Goal: Download file/media

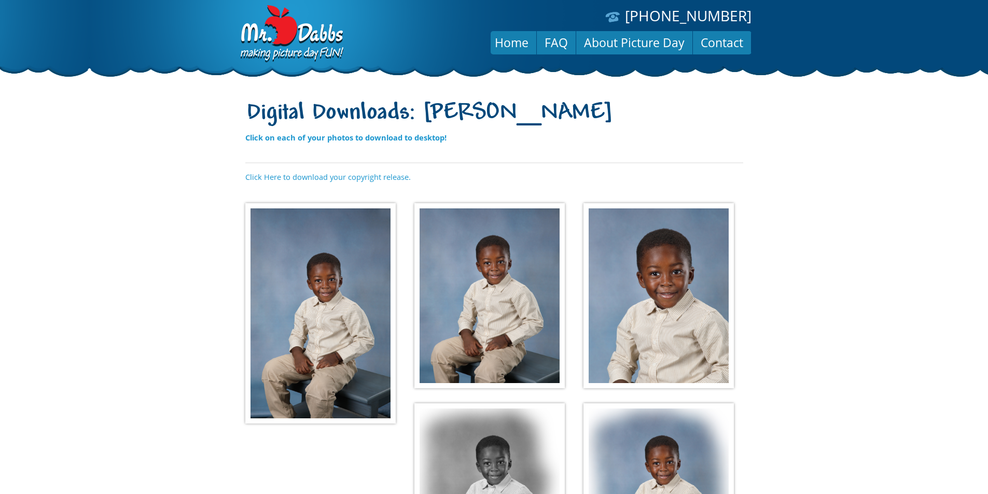
click at [331, 287] on img at bounding box center [320, 313] width 150 height 220
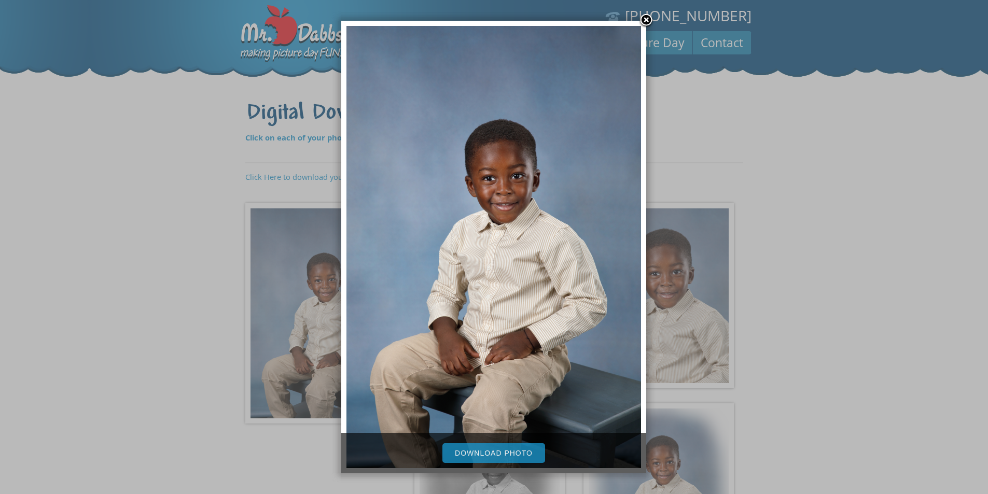
click at [507, 451] on link "Download Photo" at bounding box center [493, 453] width 103 height 20
click at [644, 21] on link at bounding box center [646, 21] width 16 height 16
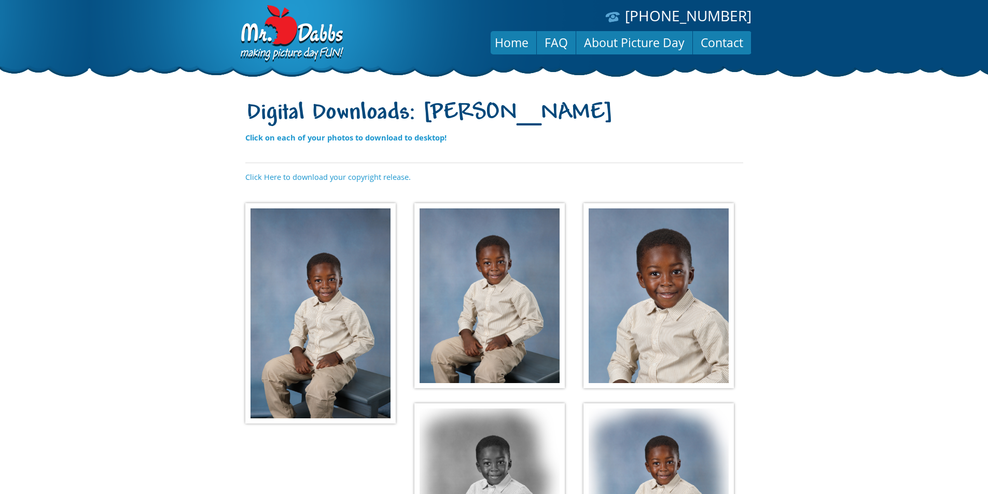
click at [478, 265] on img at bounding box center [489, 296] width 150 height 186
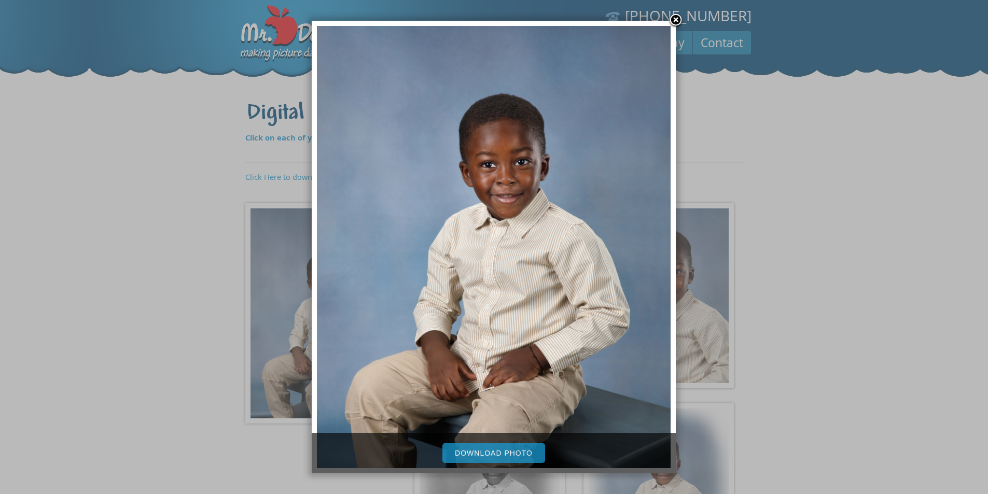
click at [499, 453] on link "Download Photo" at bounding box center [493, 453] width 103 height 20
click at [855, 244] on div at bounding box center [494, 362] width 988 height 724
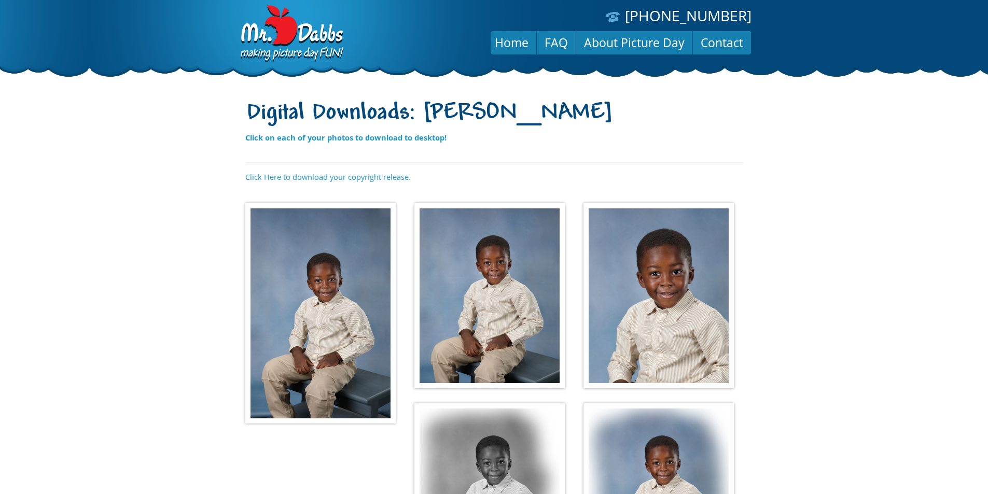
click at [671, 280] on img at bounding box center [658, 296] width 150 height 186
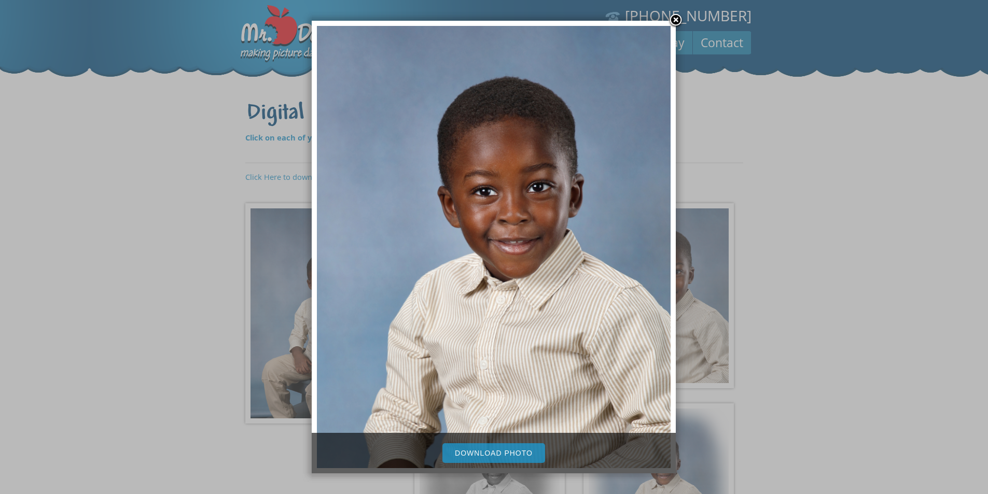
click at [502, 449] on link "Download Photo" at bounding box center [493, 453] width 103 height 20
click at [134, 242] on div at bounding box center [494, 362] width 988 height 724
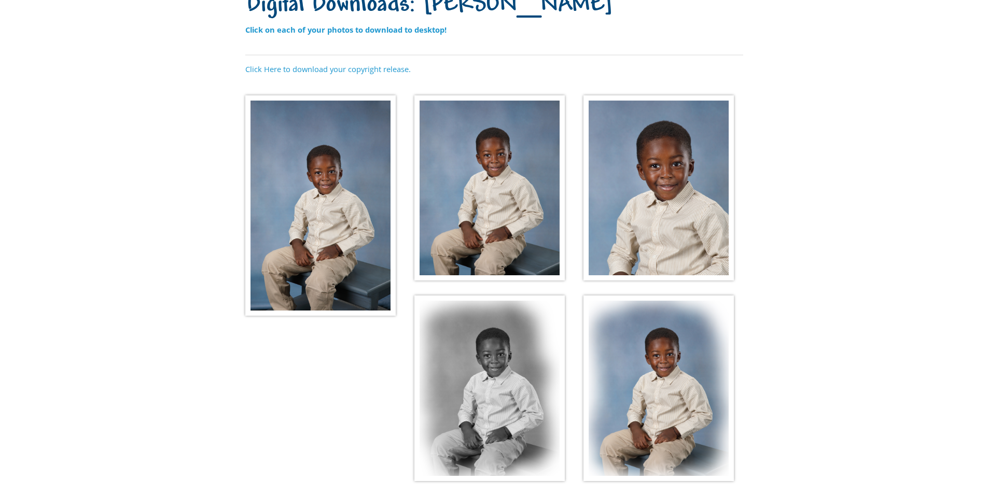
scroll to position [156, 0]
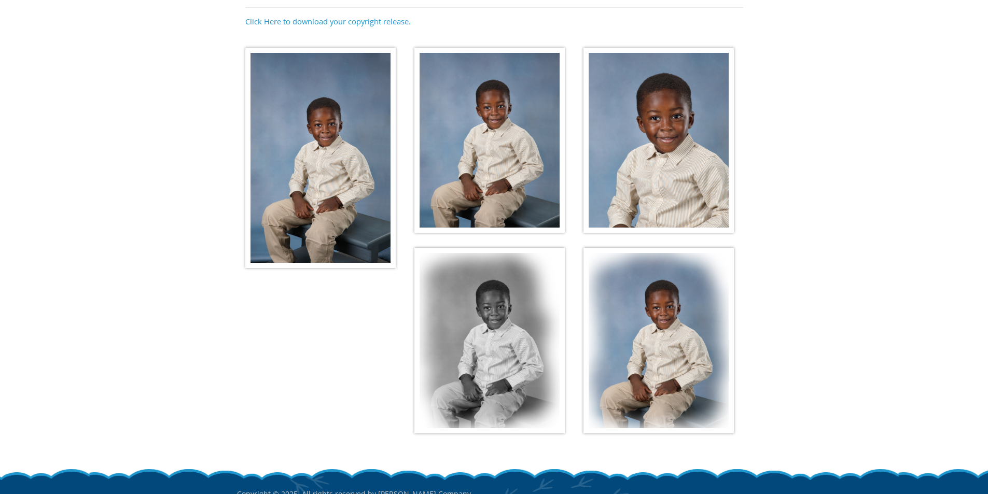
click at [496, 338] on img at bounding box center [489, 341] width 150 height 186
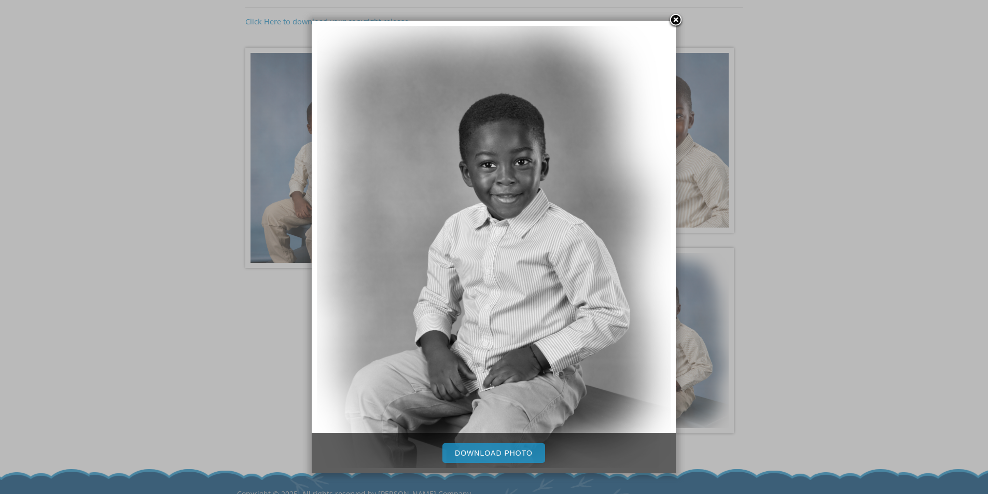
click at [500, 450] on link "Download Photo" at bounding box center [493, 453] width 103 height 20
click at [236, 324] on div at bounding box center [494, 206] width 988 height 724
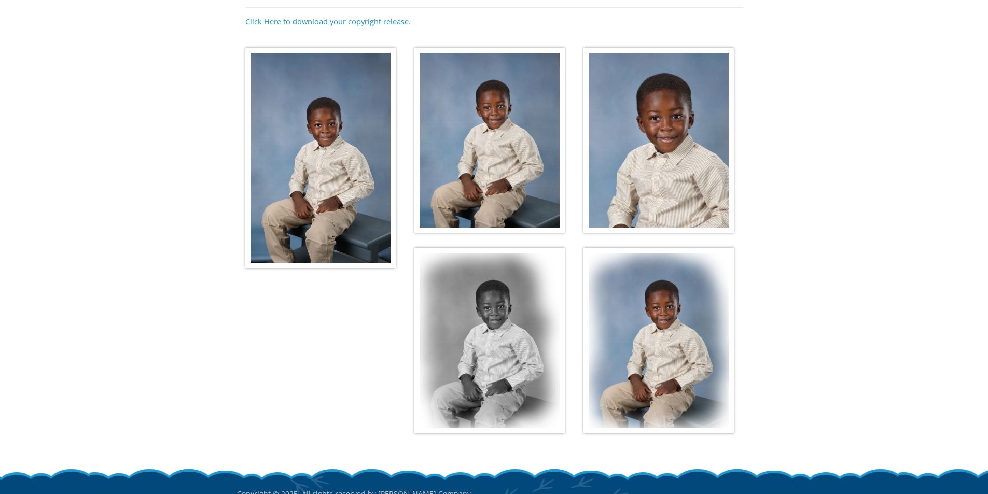
click at [660, 333] on img at bounding box center [658, 341] width 150 height 186
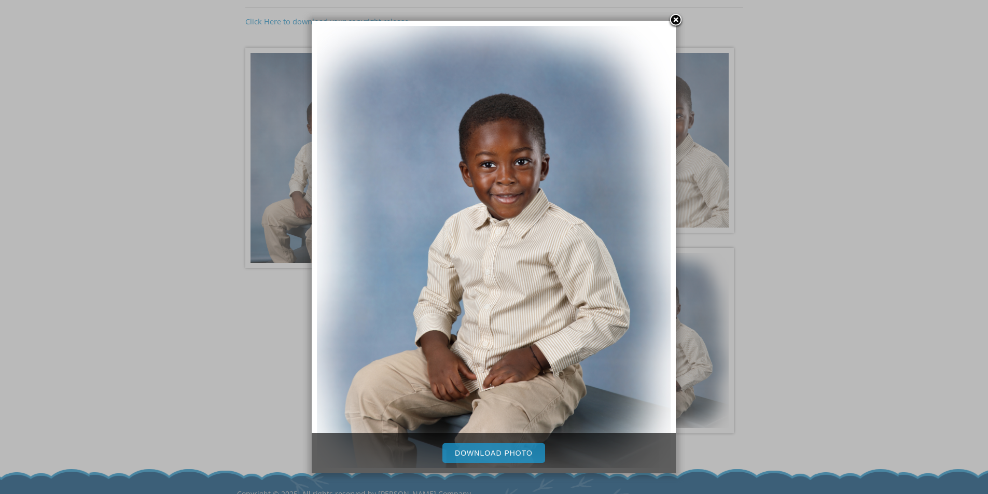
click at [494, 449] on link "Download Photo" at bounding box center [493, 453] width 103 height 20
click at [136, 224] on div at bounding box center [494, 206] width 988 height 724
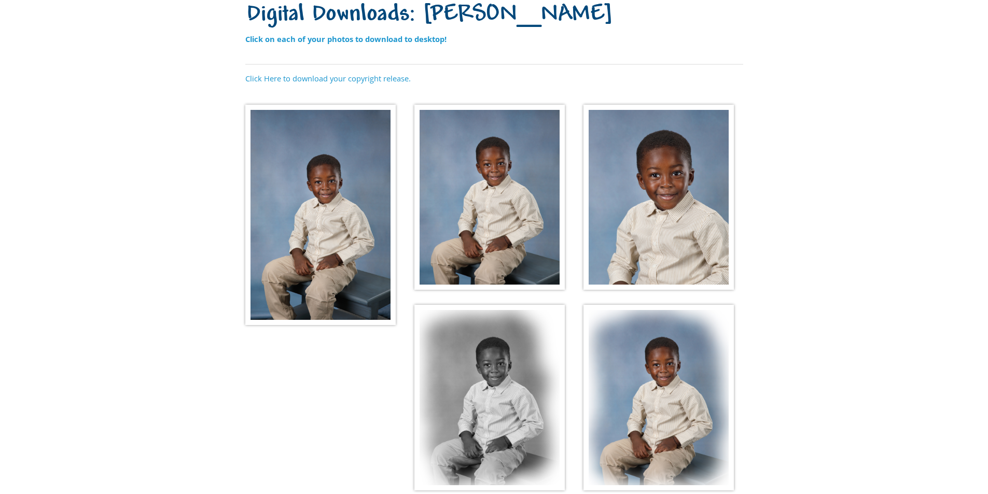
scroll to position [52, 0]
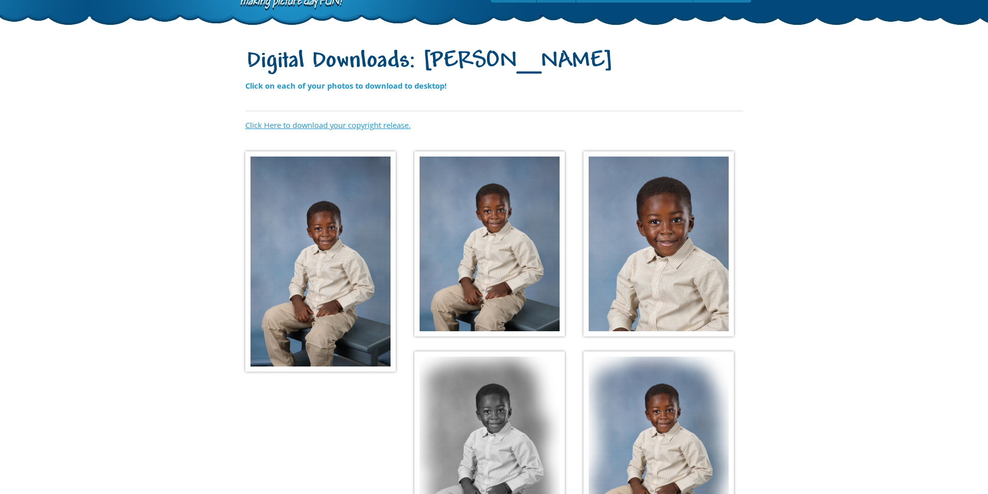
click at [317, 123] on link "Click Here to download your copyright release." at bounding box center [327, 125] width 165 height 10
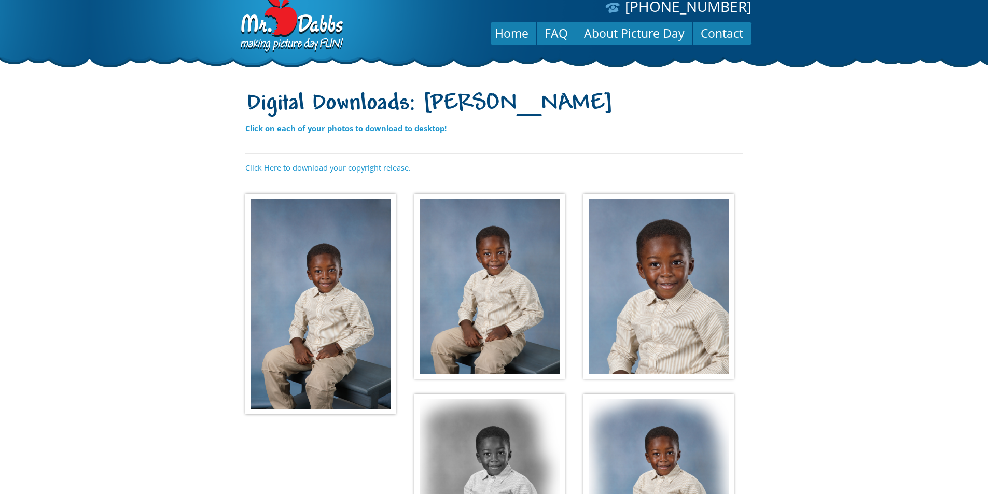
scroll to position [0, 0]
